Goal: Book appointment/travel/reservation

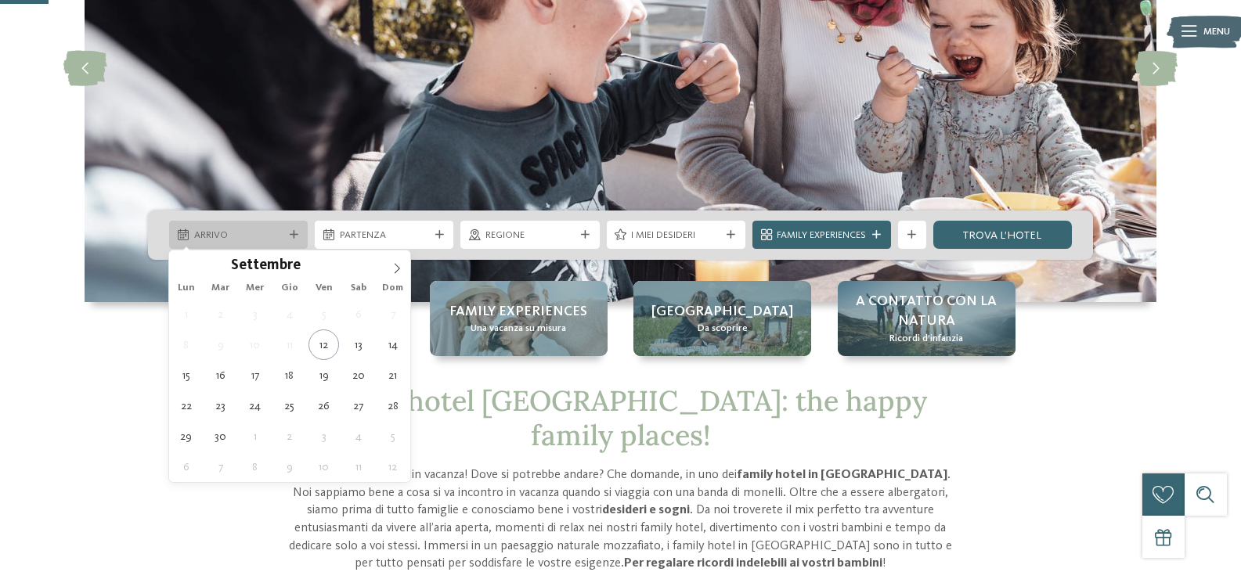
click at [299, 237] on div at bounding box center [294, 235] width 14 height 9
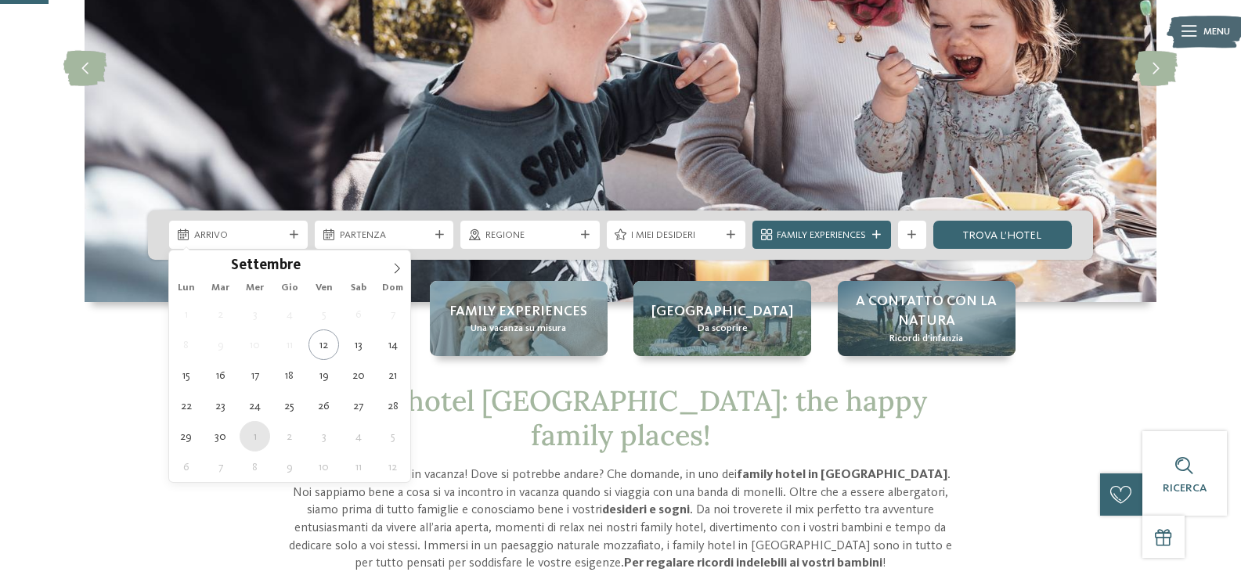
type div "[DATE]"
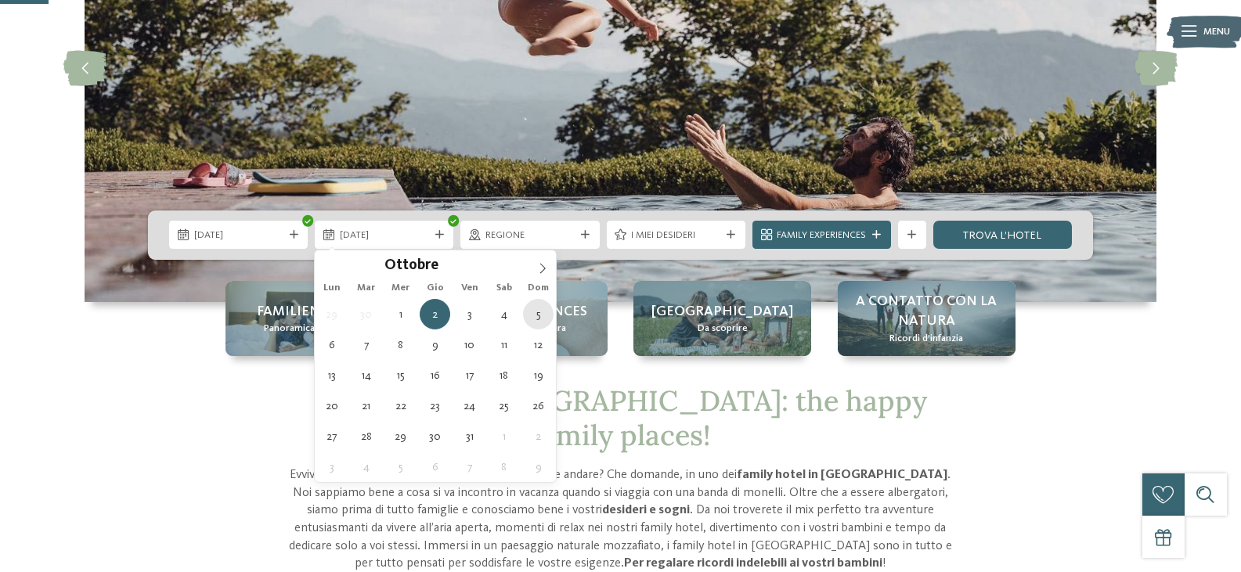
type div "[DATE]"
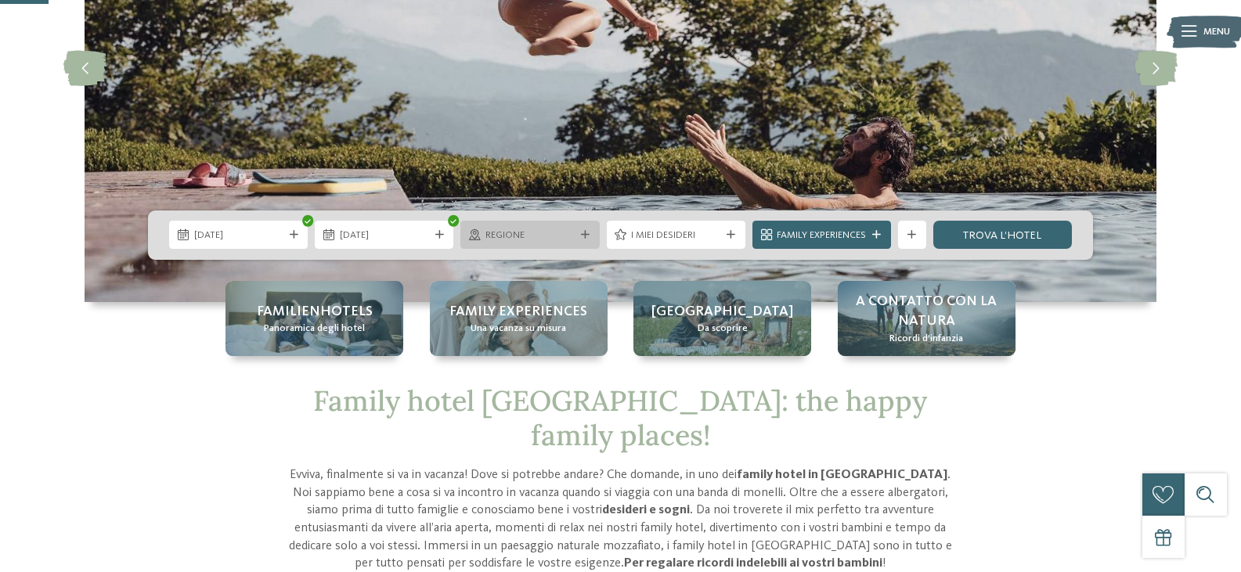
click at [556, 236] on span "Regione" at bounding box center [530, 236] width 89 height 14
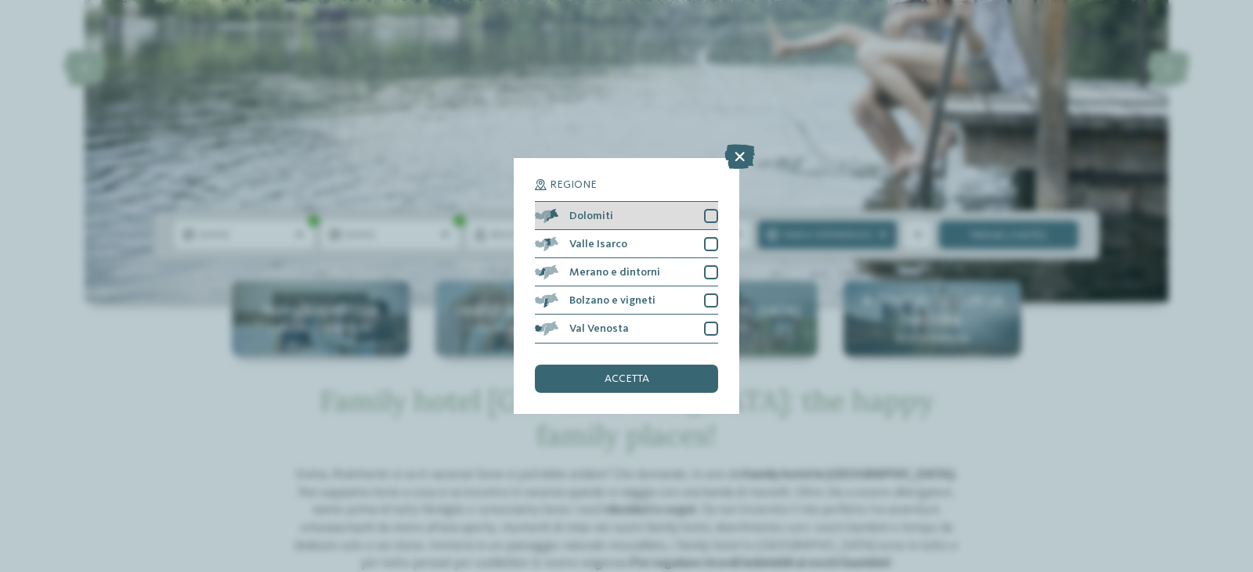
click at [709, 215] on div at bounding box center [711, 216] width 14 height 14
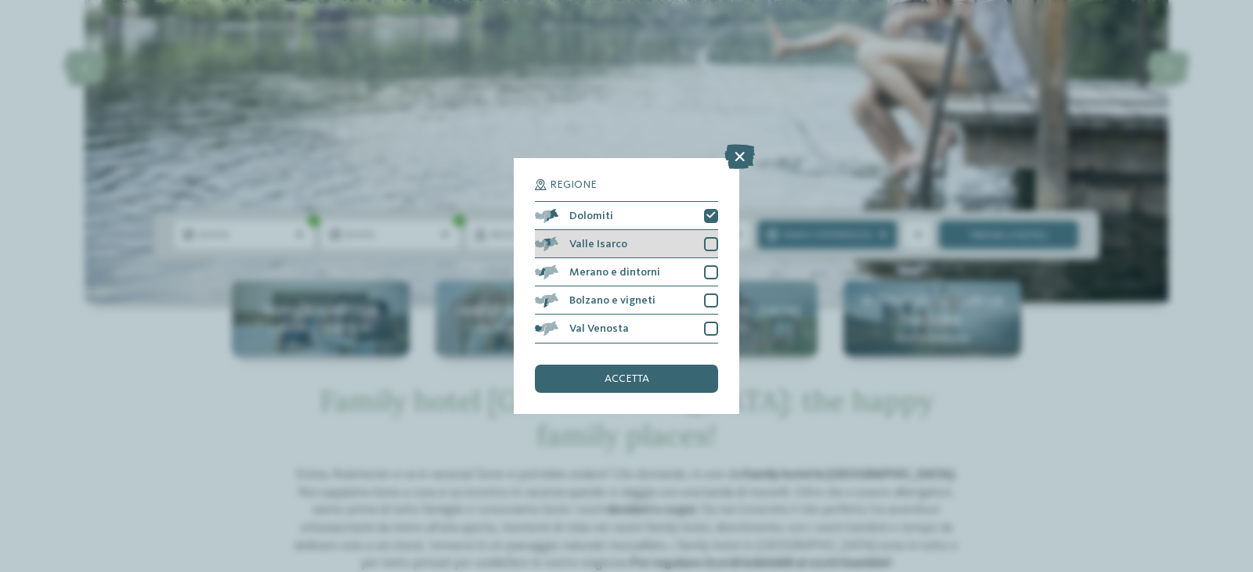
drag, startPoint x: 713, startPoint y: 238, endPoint x: 714, endPoint y: 258, distance: 19.6
click at [714, 249] on div at bounding box center [711, 244] width 14 height 14
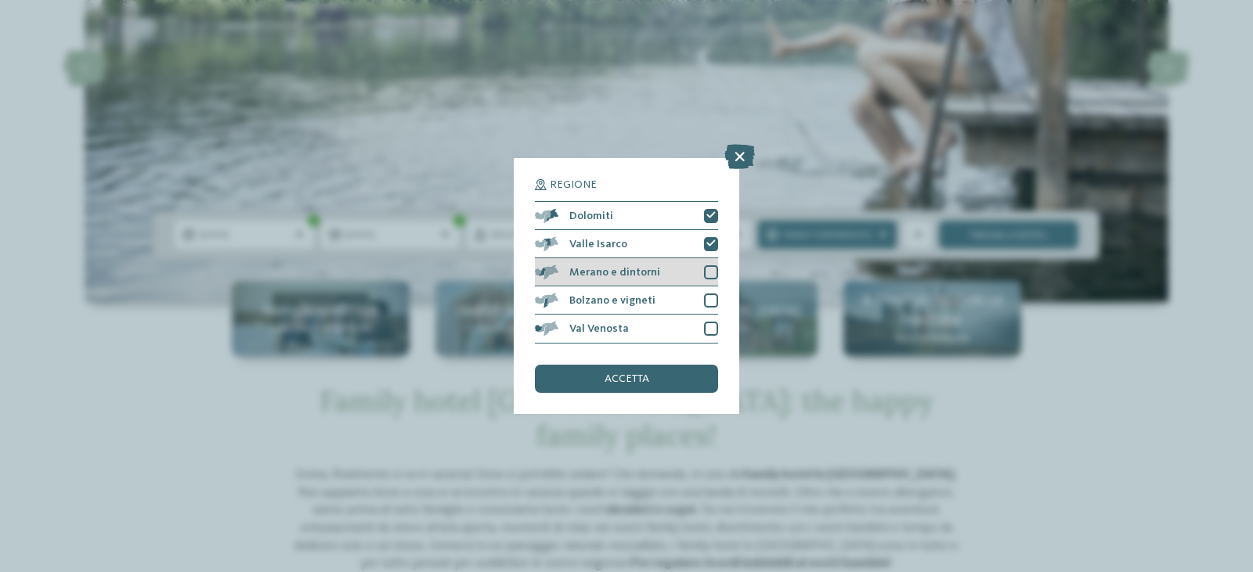
click at [714, 269] on div at bounding box center [711, 272] width 14 height 14
click at [715, 291] on div "Bolzano e vigneti" at bounding box center [626, 301] width 183 height 28
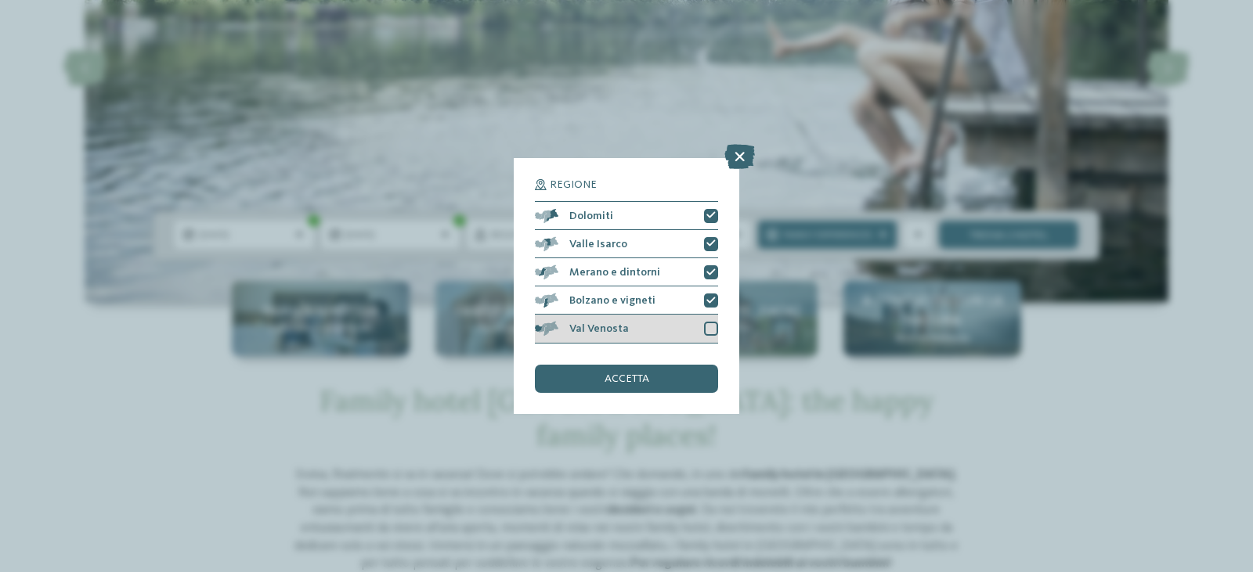
click at [713, 322] on div at bounding box center [711, 329] width 14 height 14
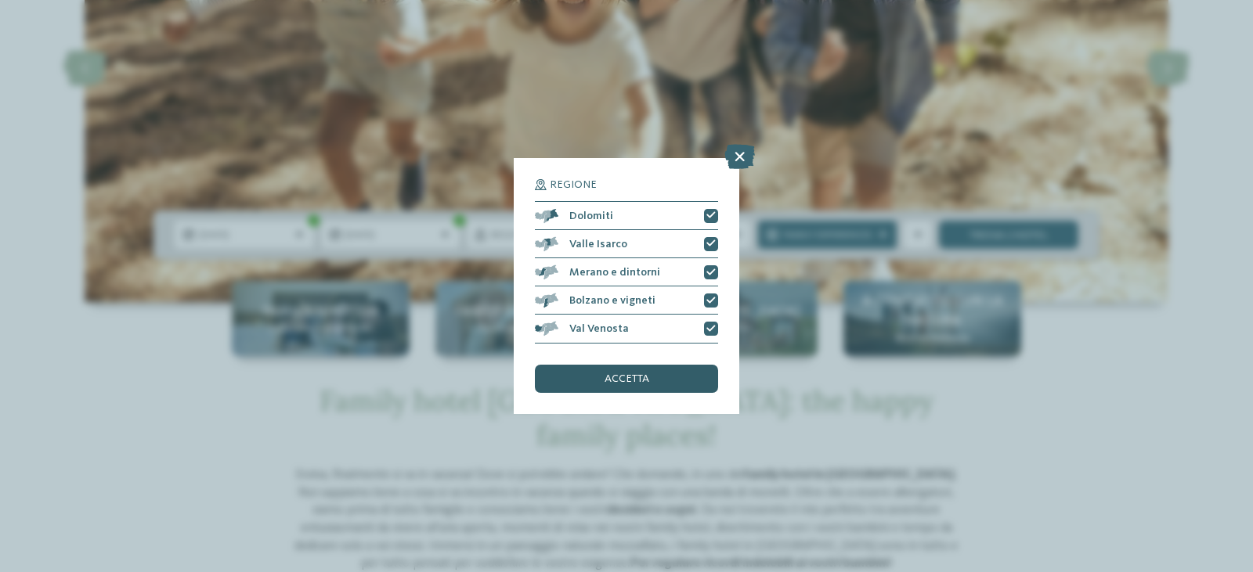
click at [614, 376] on span "accetta" at bounding box center [627, 379] width 45 height 11
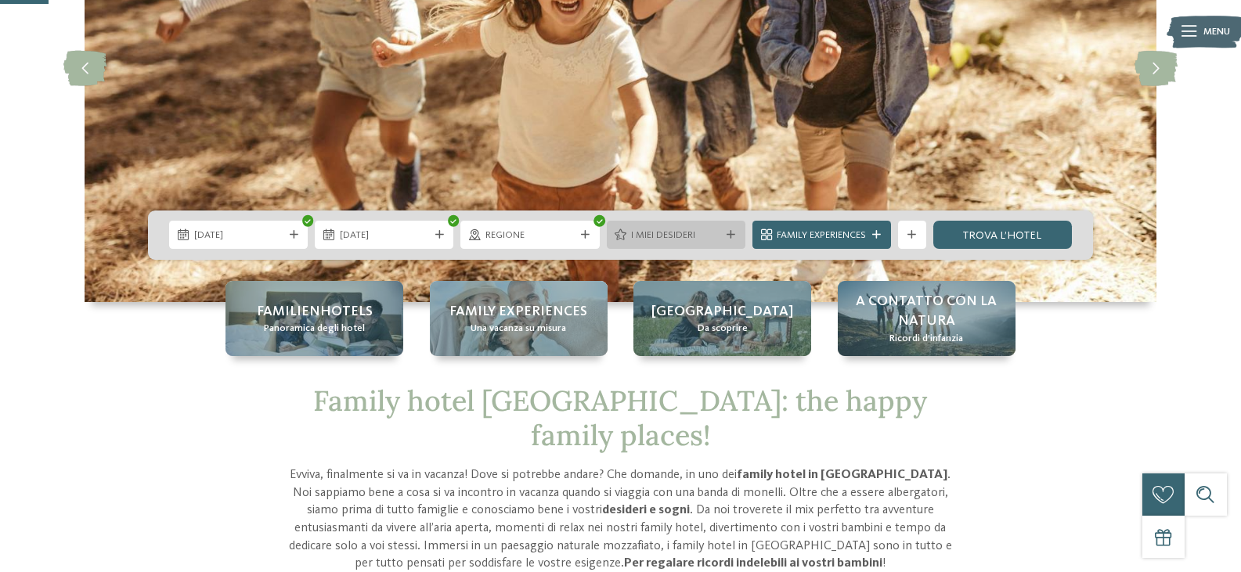
click at [676, 233] on span "I miei desideri" at bounding box center [675, 236] width 89 height 14
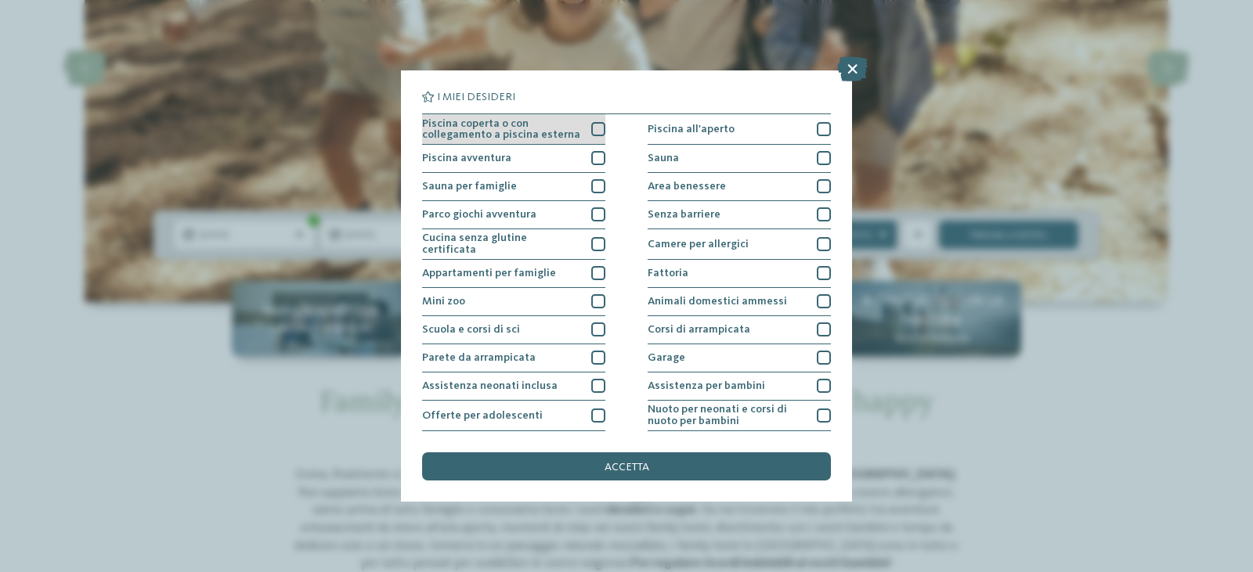
click at [591, 132] on div at bounding box center [598, 129] width 14 height 14
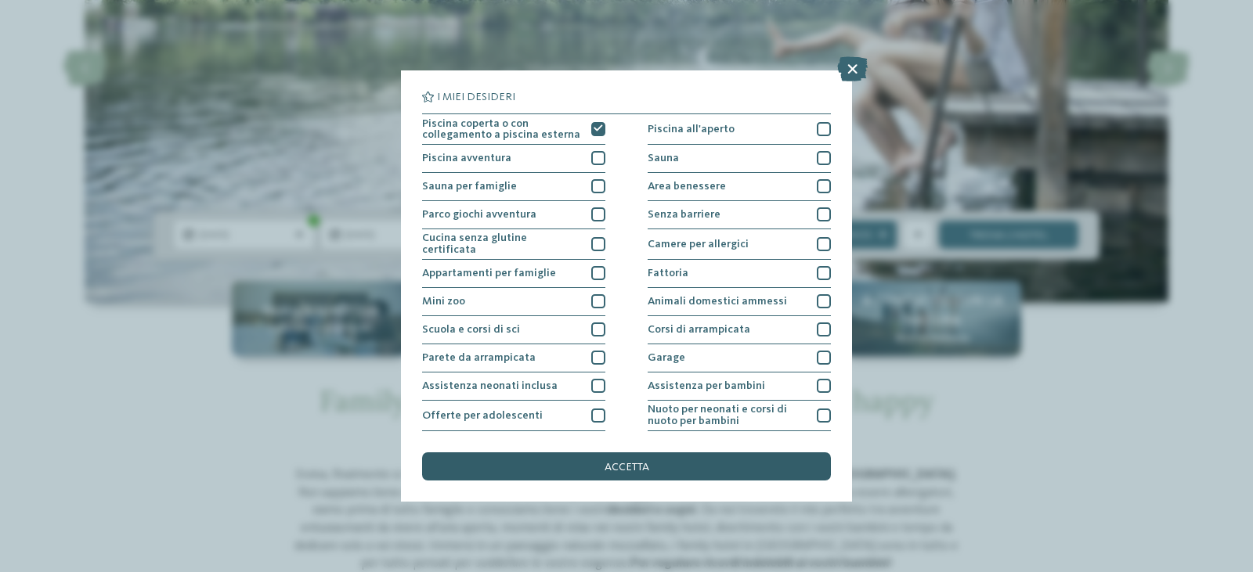
click at [587, 464] on div "accetta" at bounding box center [626, 467] width 409 height 28
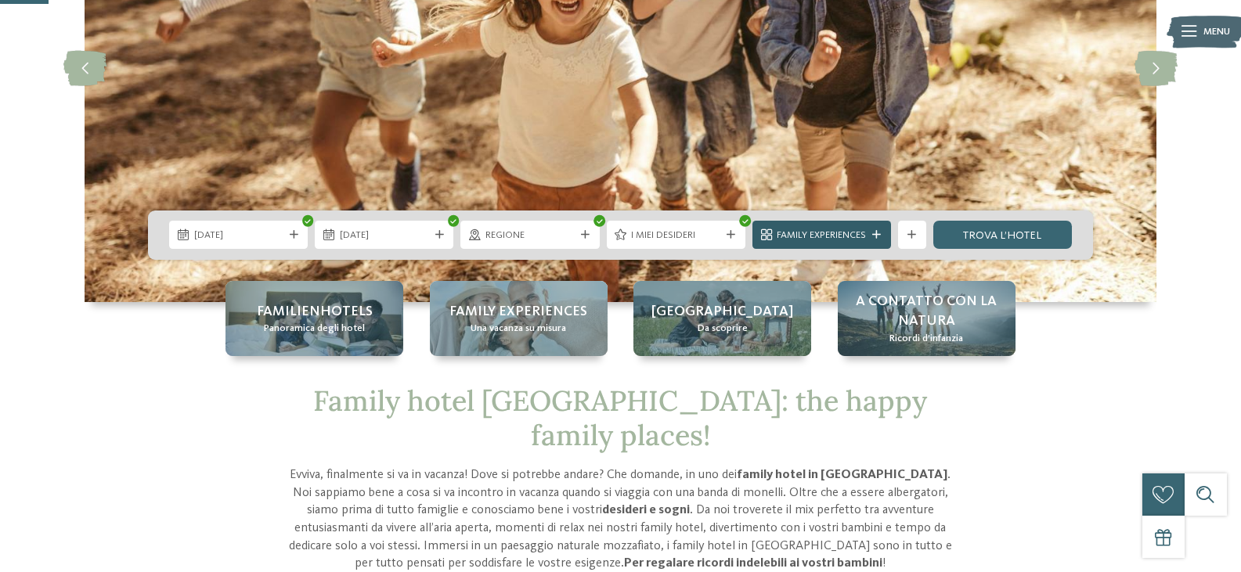
click at [859, 230] on span "Family Experiences" at bounding box center [821, 236] width 89 height 14
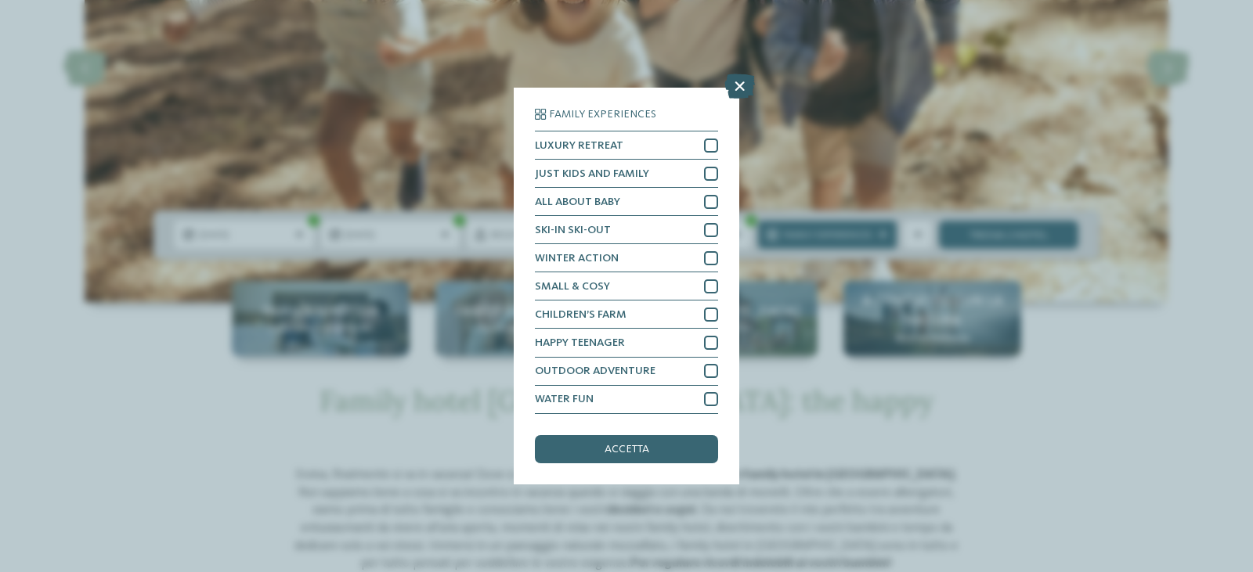
click at [739, 80] on icon at bounding box center [739, 86] width 31 height 25
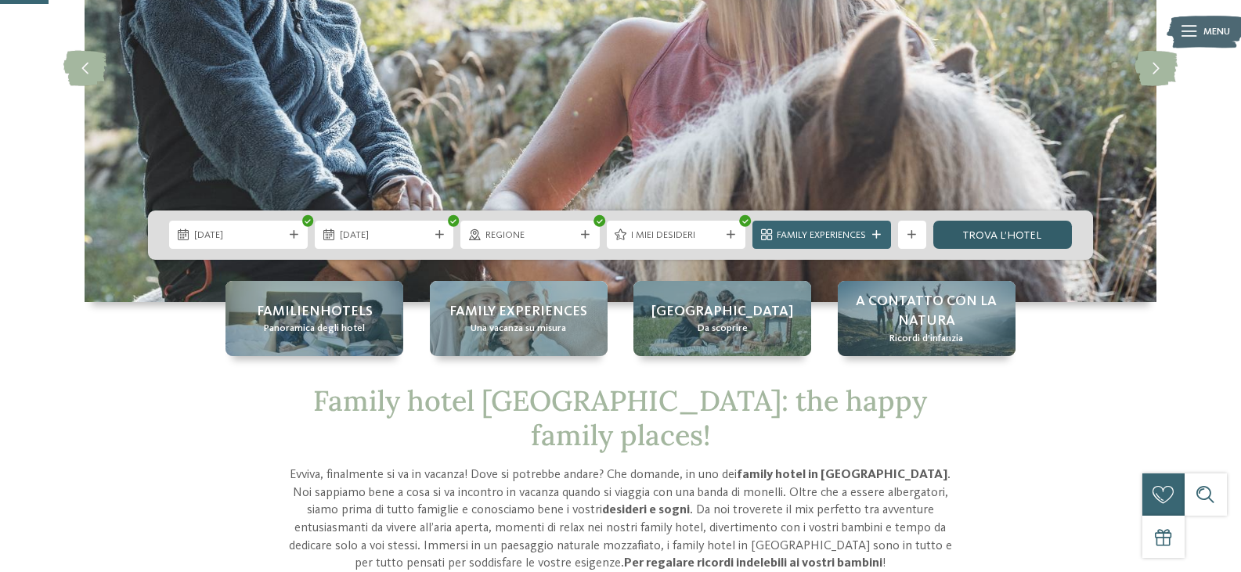
click at [1010, 236] on link "trova l’hotel" at bounding box center [1002, 235] width 139 height 28
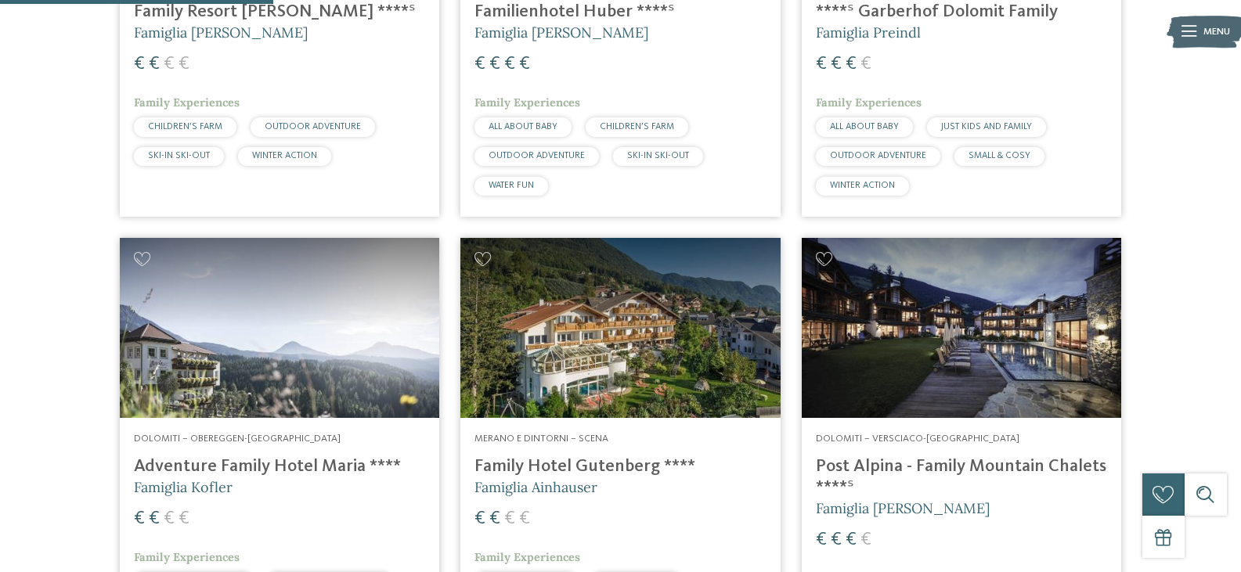
scroll to position [489, 0]
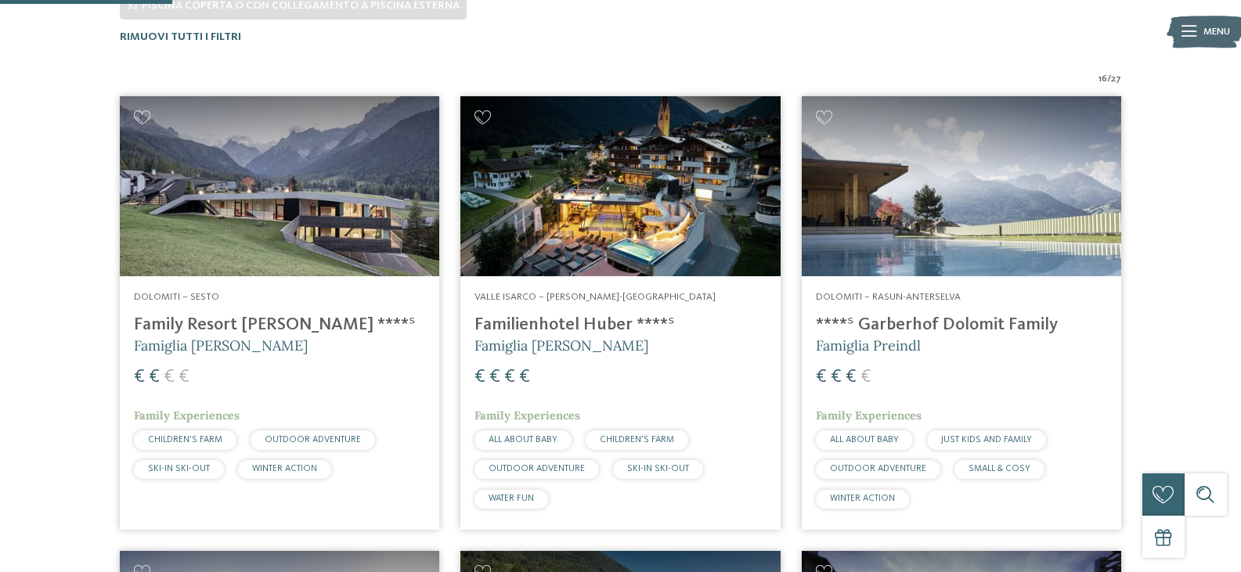
click at [285, 202] on img at bounding box center [279, 186] width 319 height 180
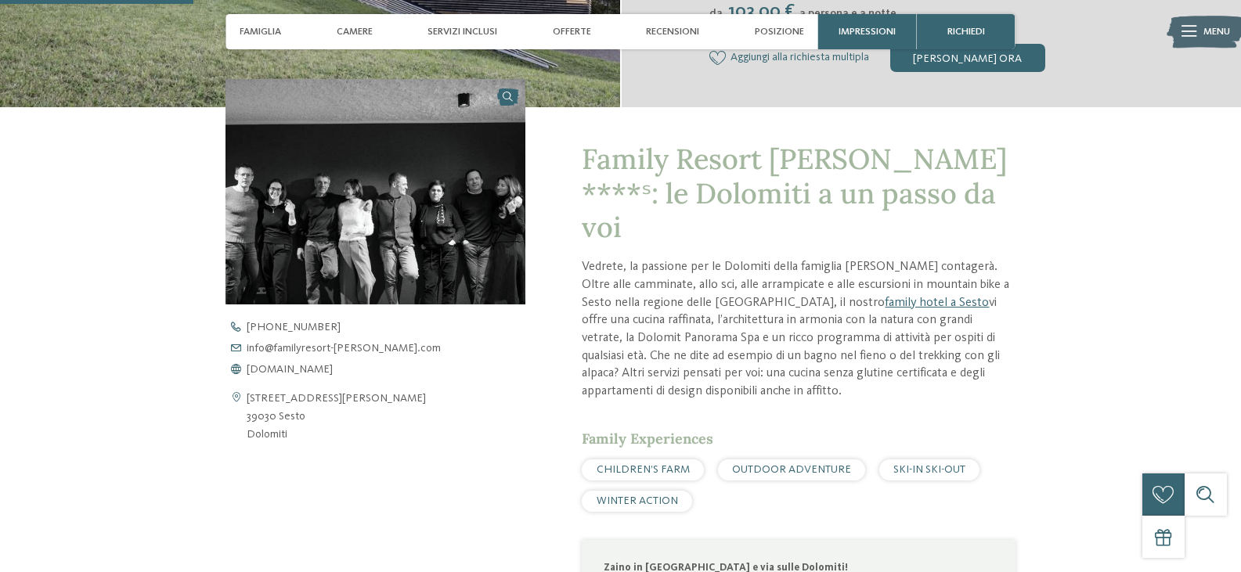
scroll to position [705, 0]
